Goal: Navigation & Orientation: Find specific page/section

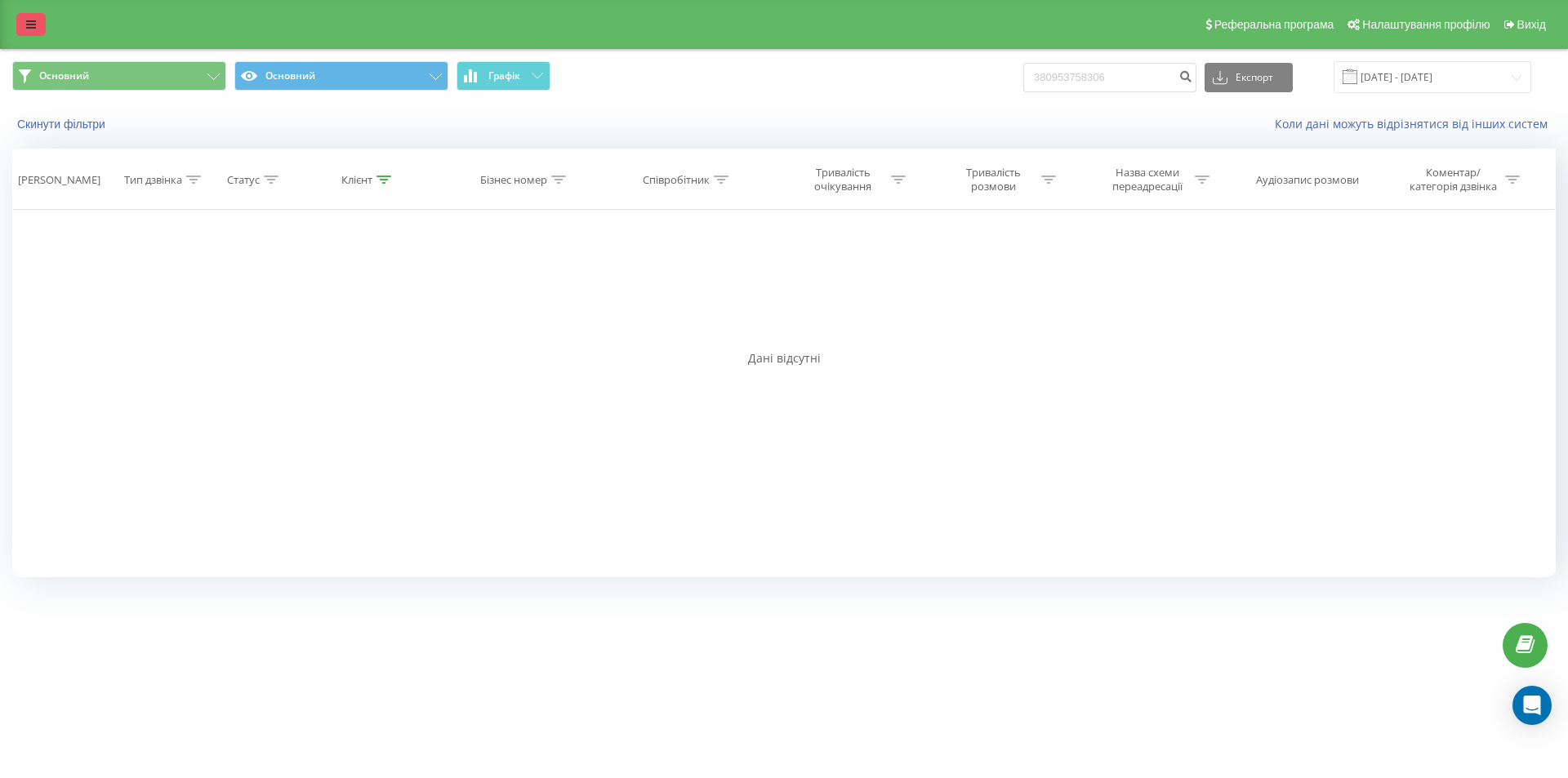
click at [36, 26] on icon at bounding box center [32, 25] width 10 height 12
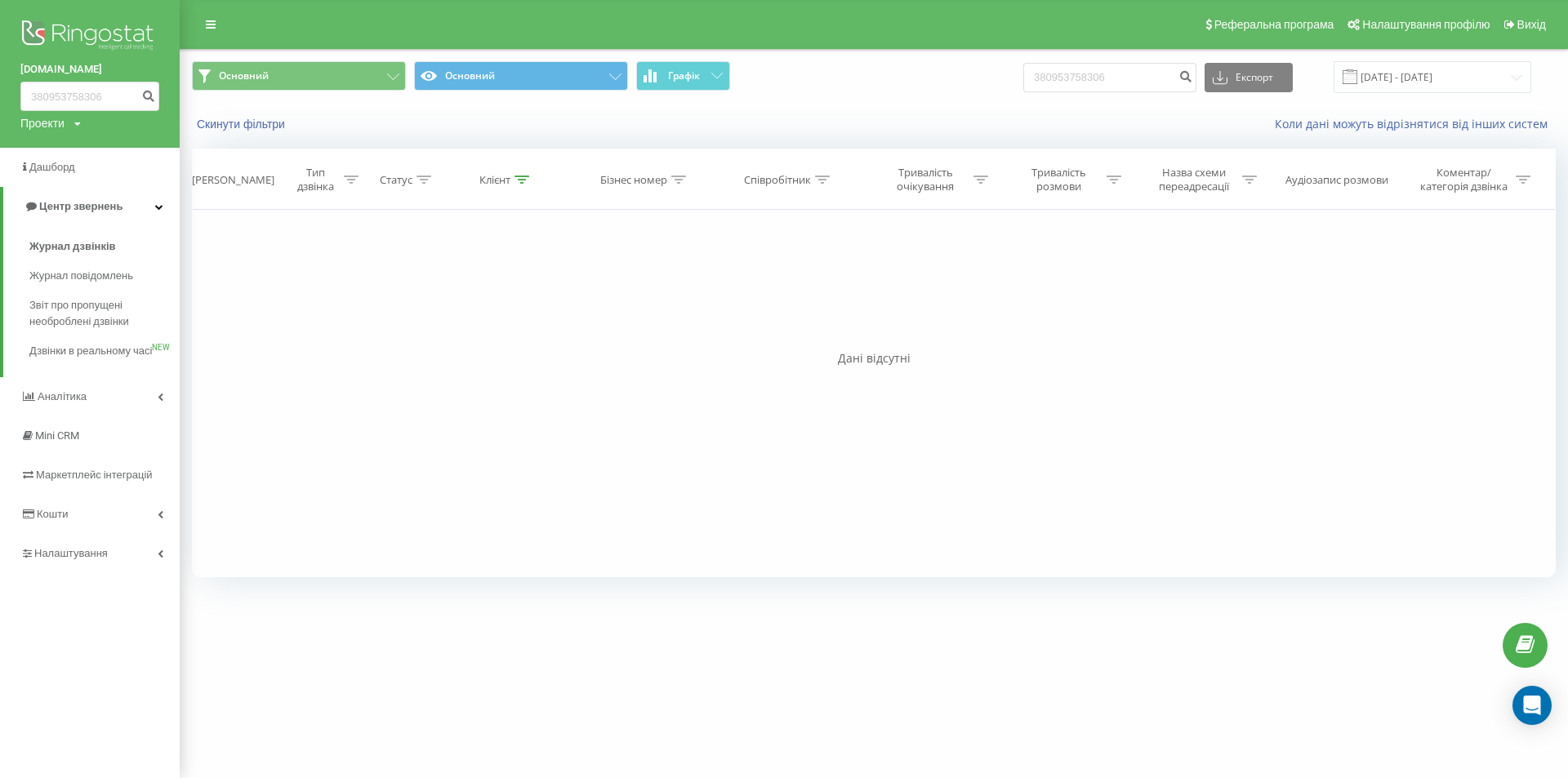
click at [49, 28] on img at bounding box center [90, 36] width 139 height 40
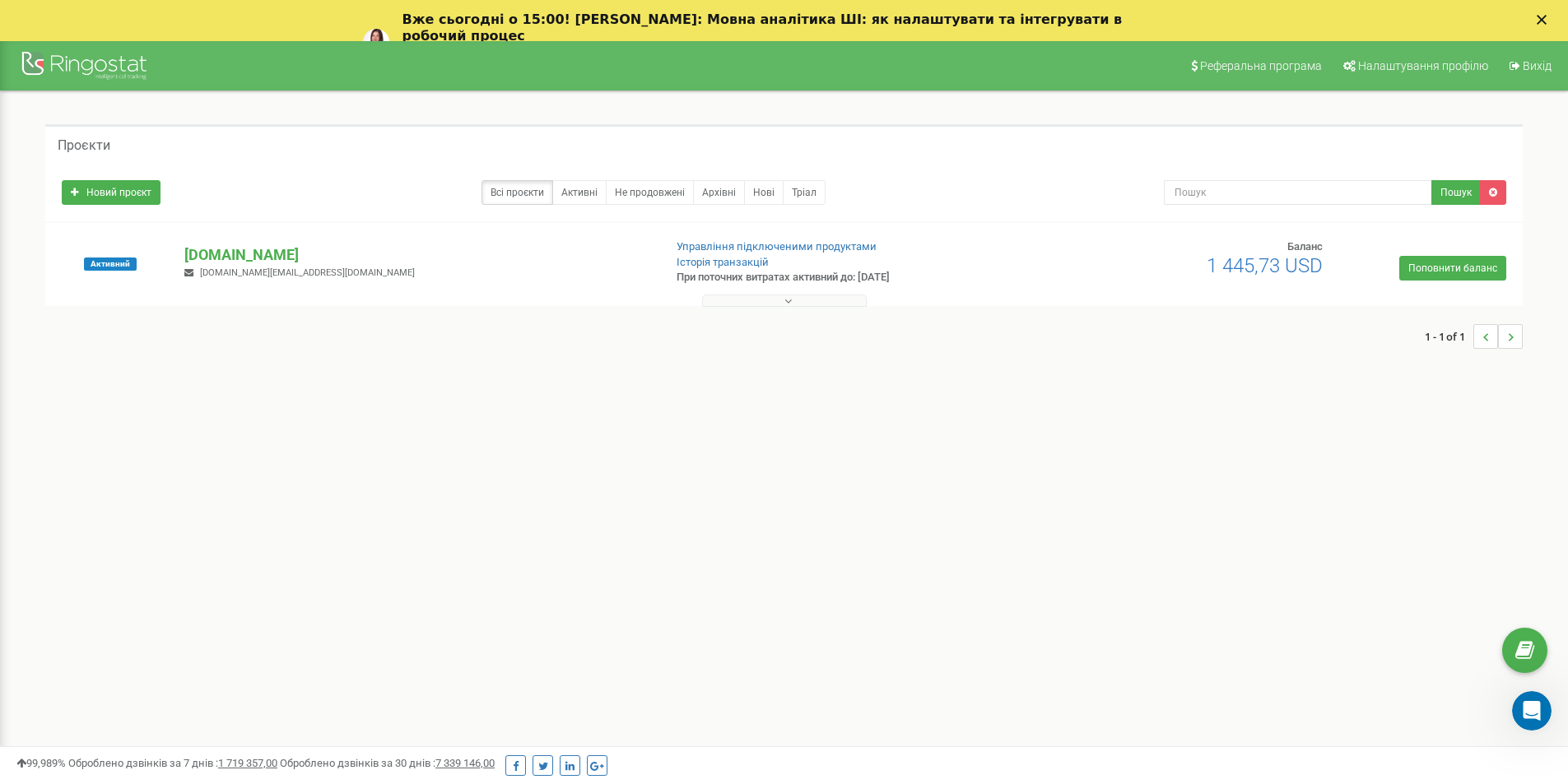
click at [783, 296] on button at bounding box center [784, 300] width 165 height 12
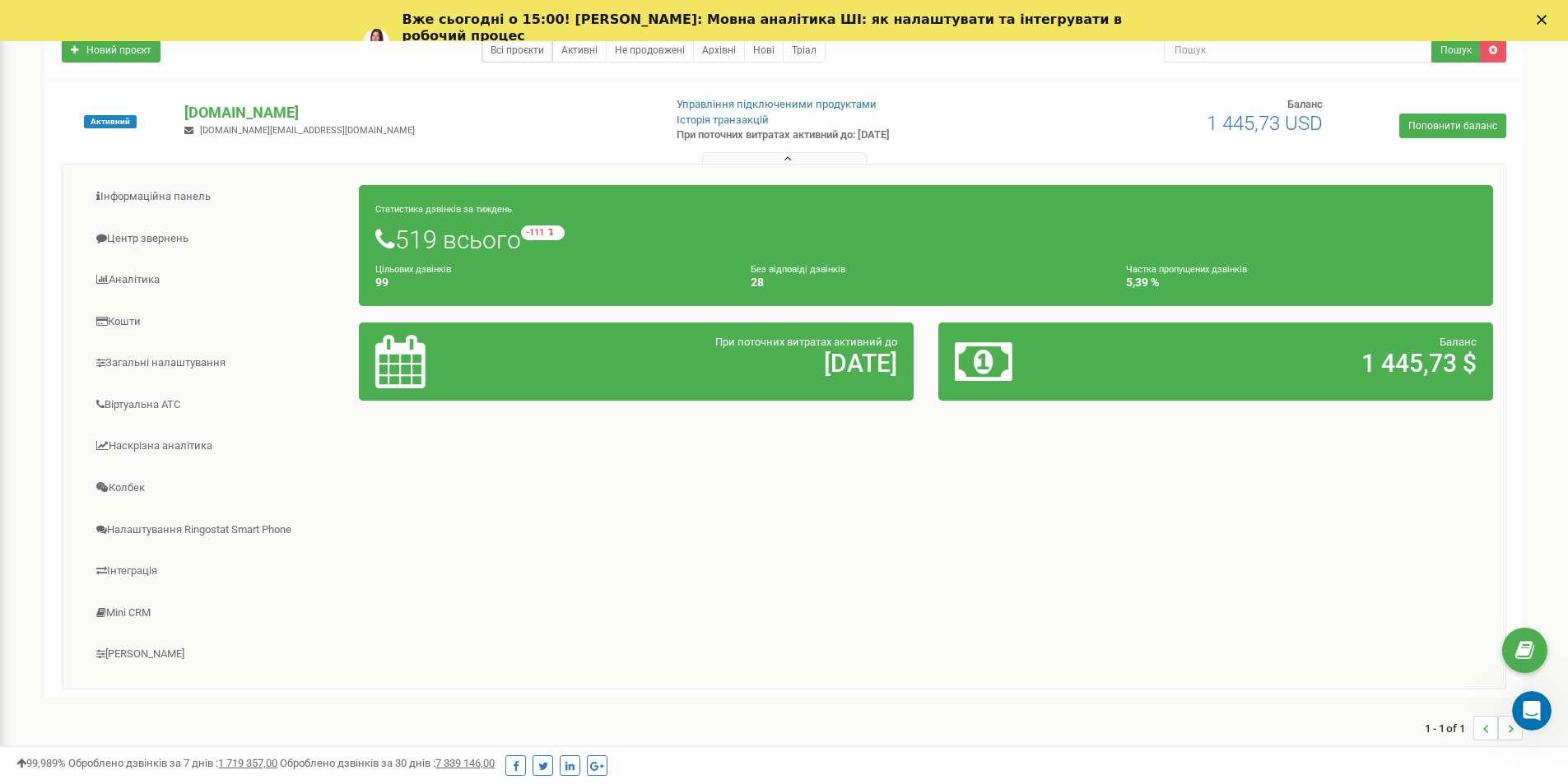
scroll to position [244, 0]
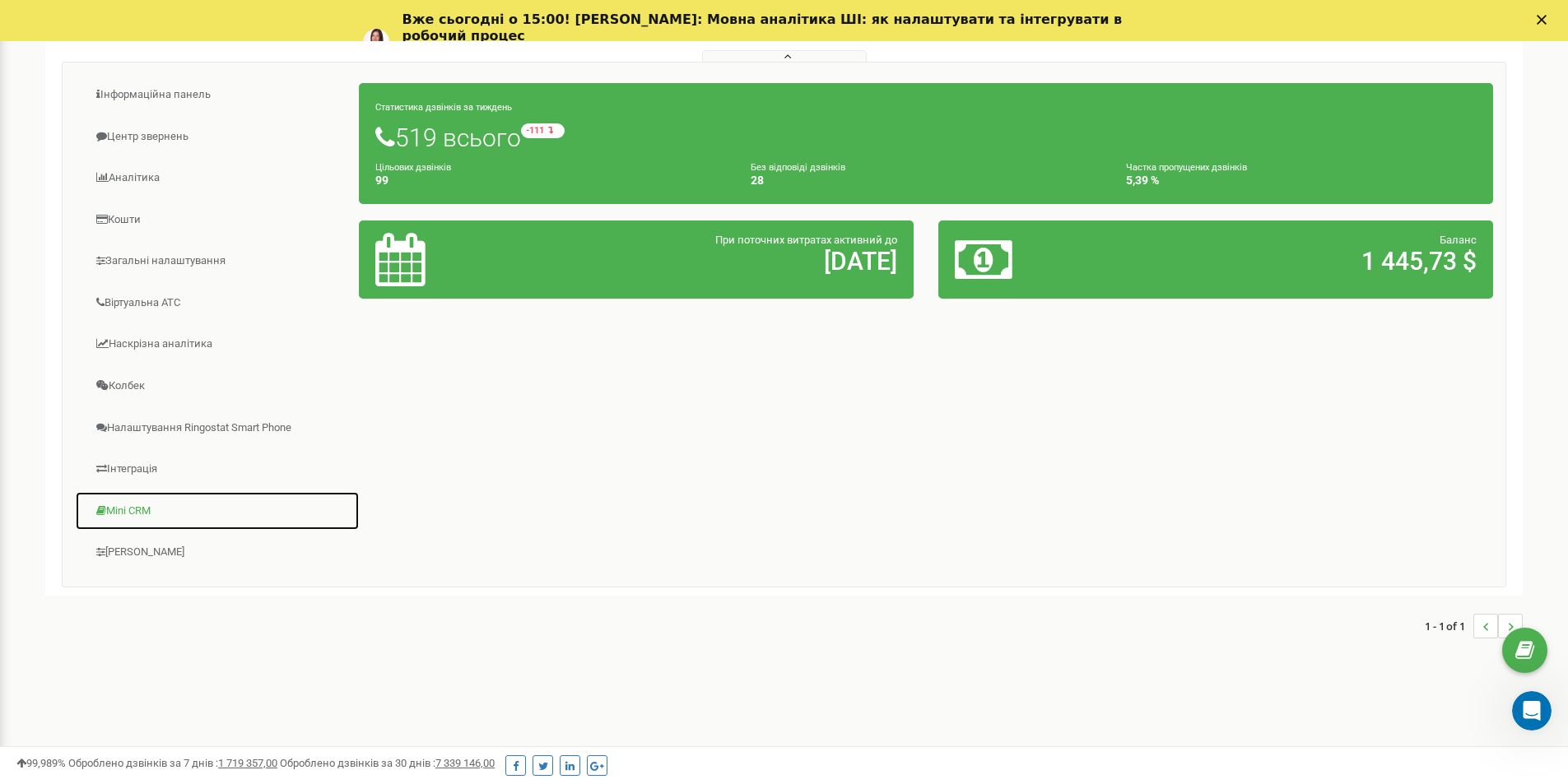
click at [137, 513] on link "Mini CRM" at bounding box center [217, 511] width 285 height 41
